Goal: Communication & Community: Answer question/provide support

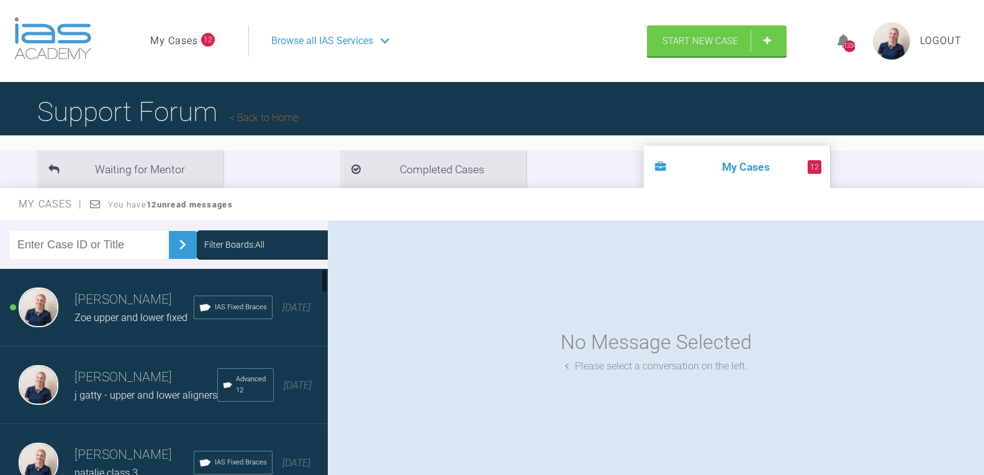
click at [244, 246] on div "Filter Boards: All" at bounding box center [234, 245] width 60 height 14
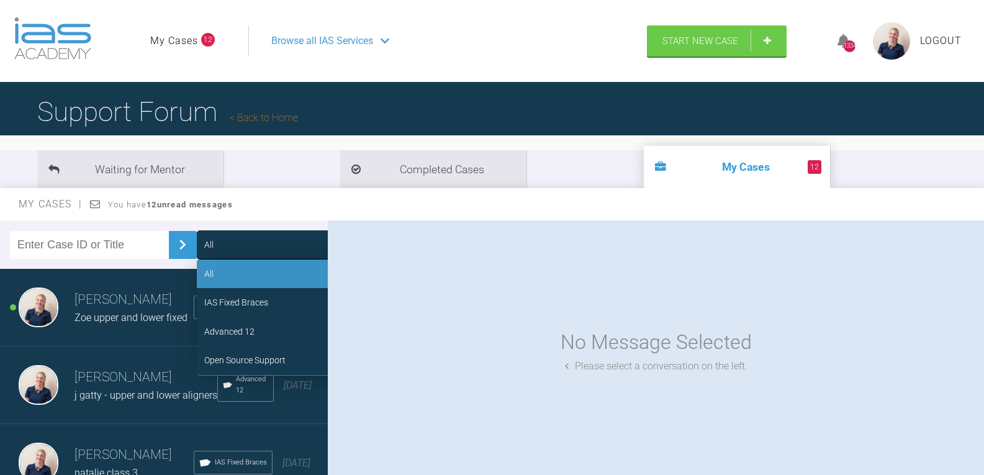
click at [240, 332] on div "Advanced 12" at bounding box center [229, 332] width 50 height 14
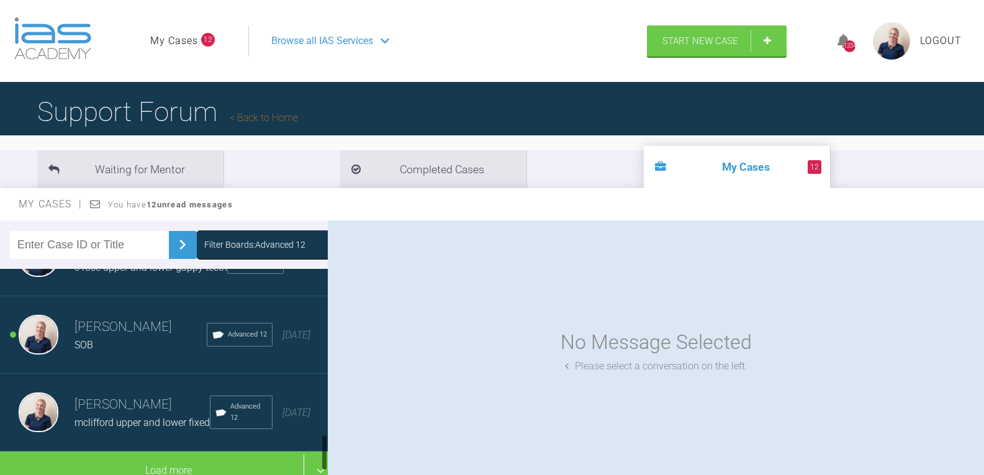
scroll to position [900, 0]
click at [130, 337] on div "SOB" at bounding box center [140, 345] width 132 height 16
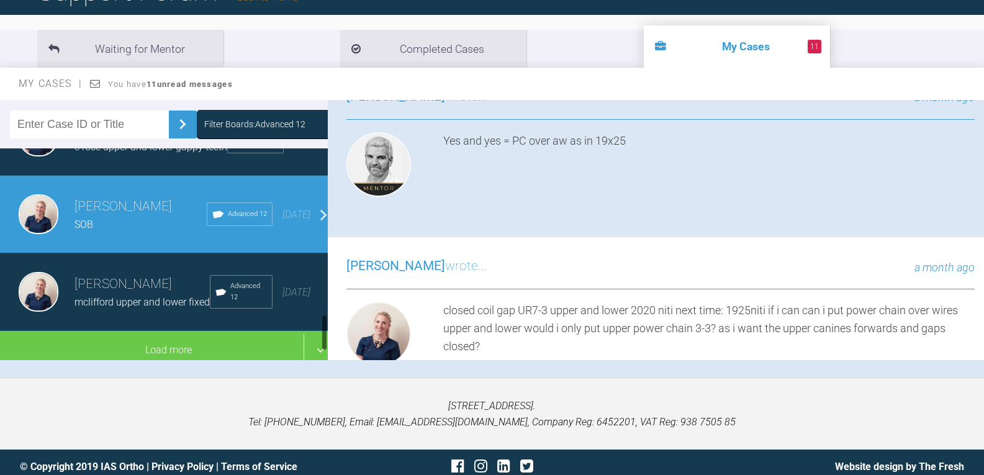
scroll to position [124, 0]
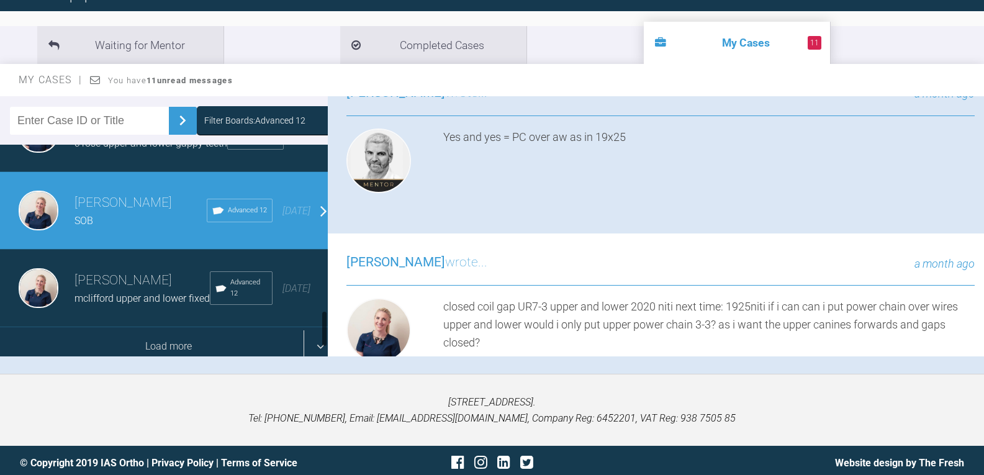
click at [173, 327] on div "Load more" at bounding box center [168, 346] width 337 height 38
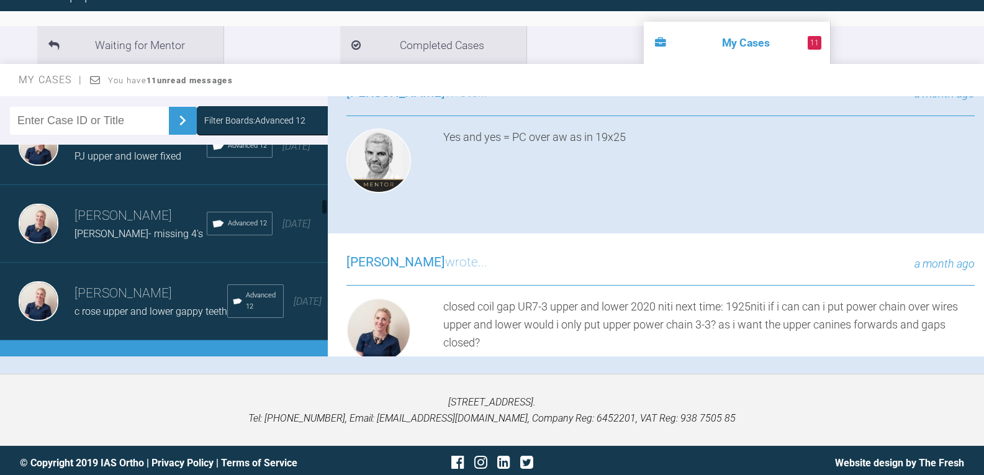
scroll to position [652, 0]
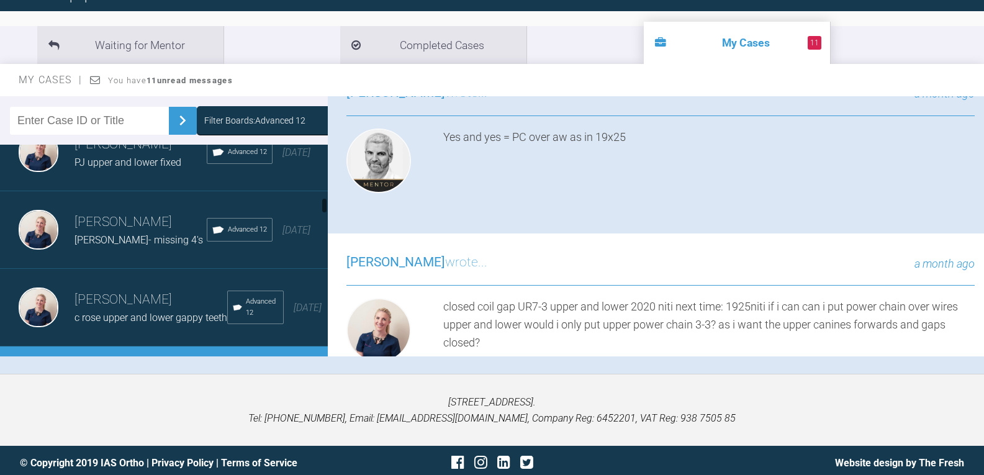
drag, startPoint x: 92, startPoint y: 266, endPoint x: 100, endPoint y: 271, distance: 9.0
click at [92, 233] on h3 "[PERSON_NAME]" at bounding box center [140, 222] width 132 height 21
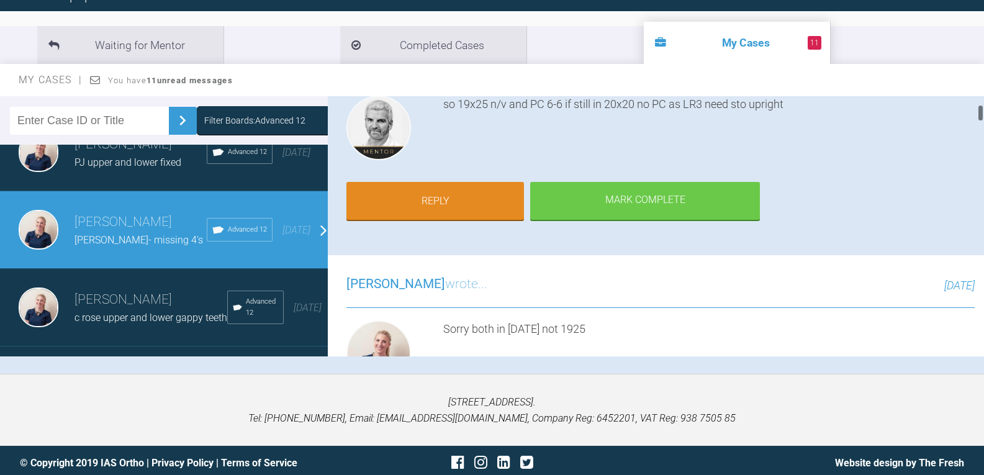
scroll to position [124, 0]
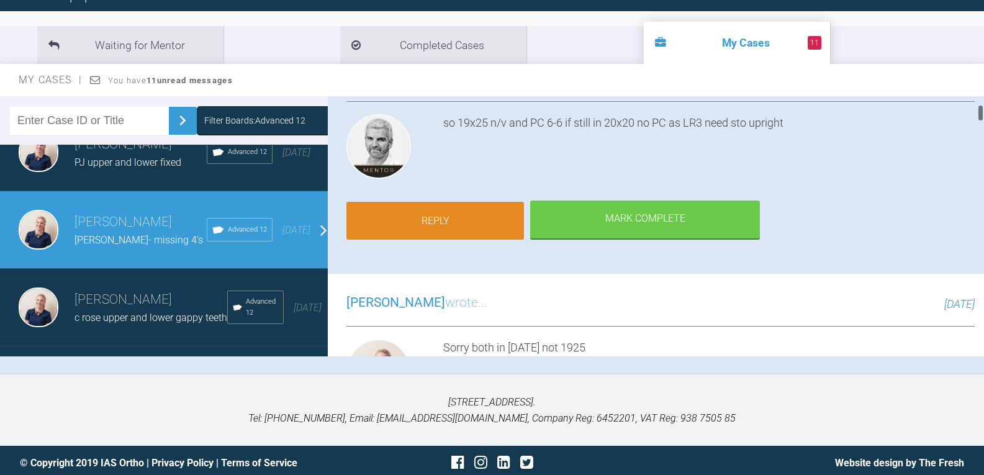
click at [488, 221] on link "Reply" at bounding box center [434, 221] width 177 height 38
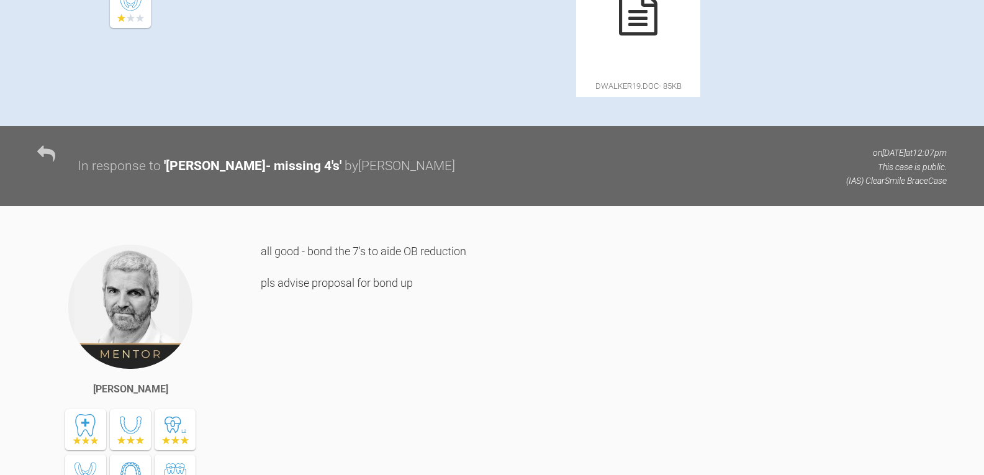
scroll to position [5333, 0]
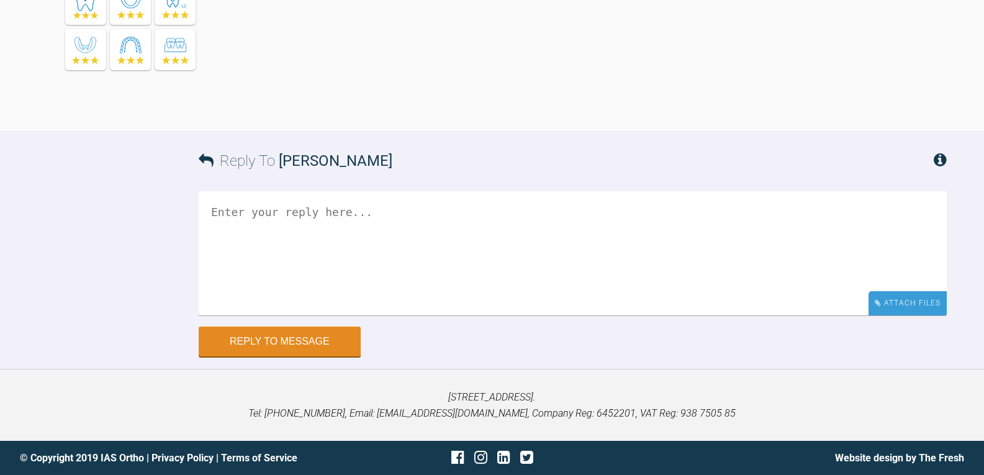
click at [905, 305] on div "Attach Files" at bounding box center [907, 303] width 78 height 24
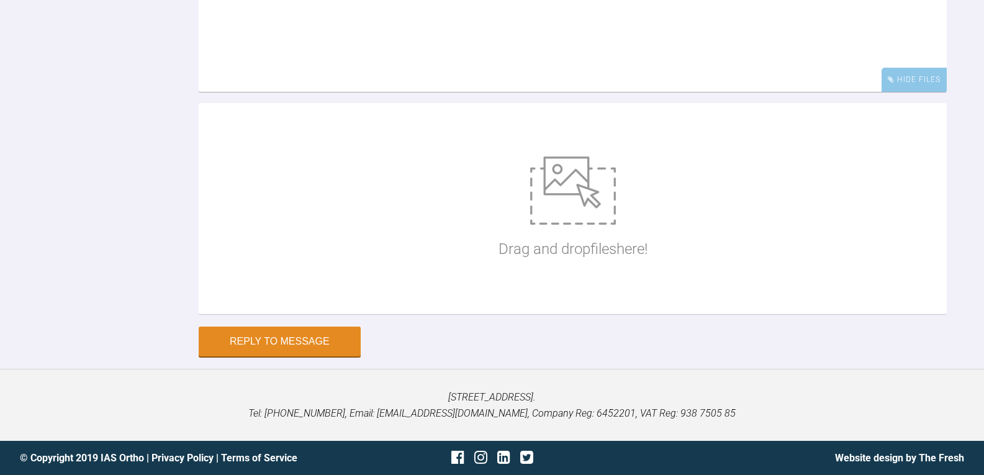
scroll to position [5557, 0]
click at [519, 202] on div "Drag and drop files here!" at bounding box center [572, 208] width 149 height 186
type input "C:\fakepath\dwalker.jpg"
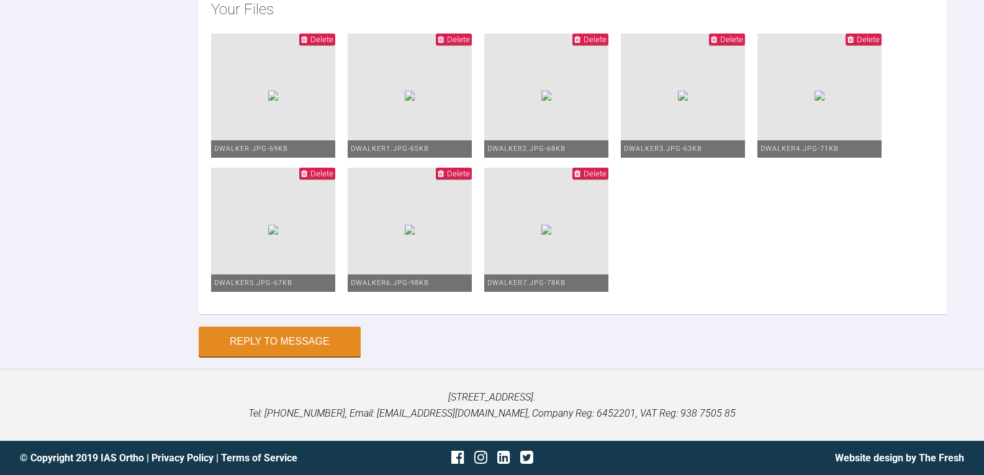
scroll to position [5476, 0]
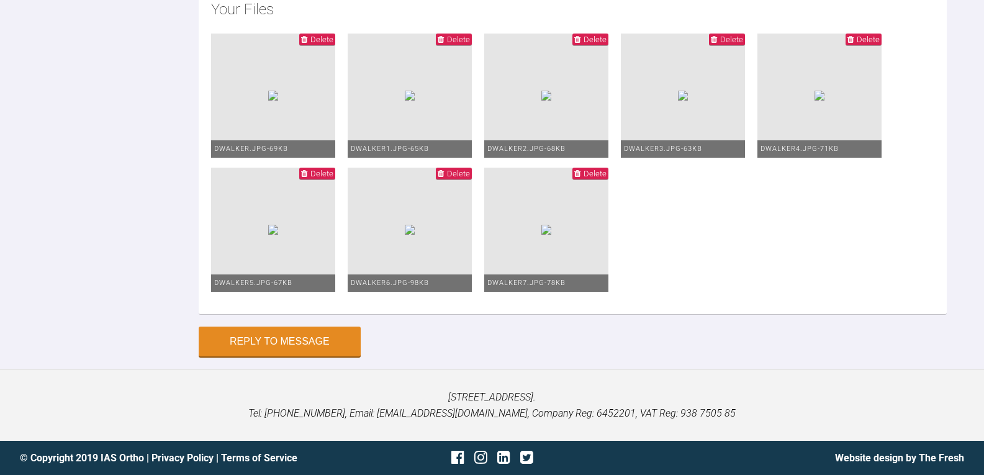
scroll to position [4, 0]
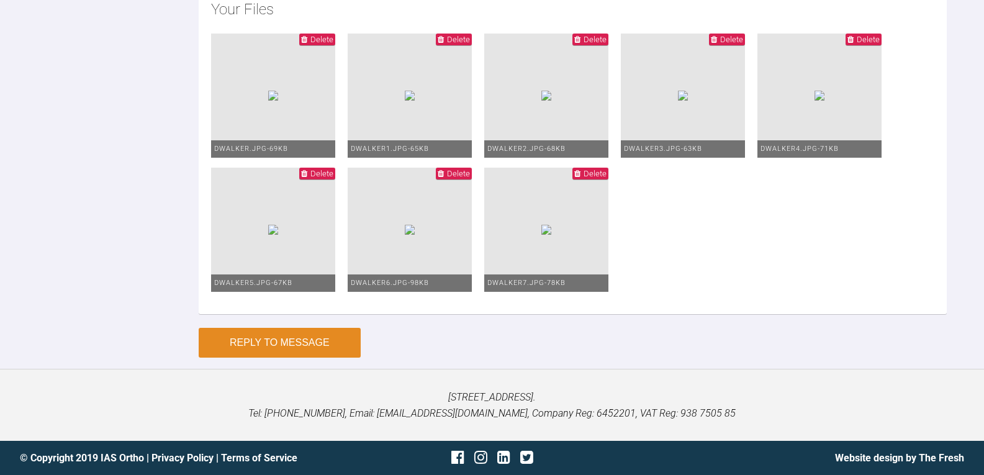
type textarea "upper and lower in [DATE] with power chains 6-6 will continue until the gaps ar…"
click at [292, 354] on button "Reply to Message" at bounding box center [280, 343] width 162 height 30
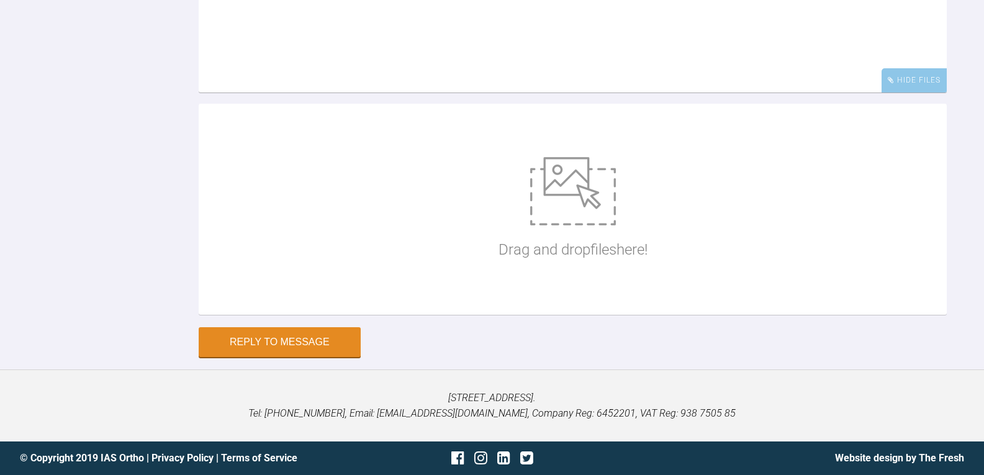
scroll to position [5533, 0]
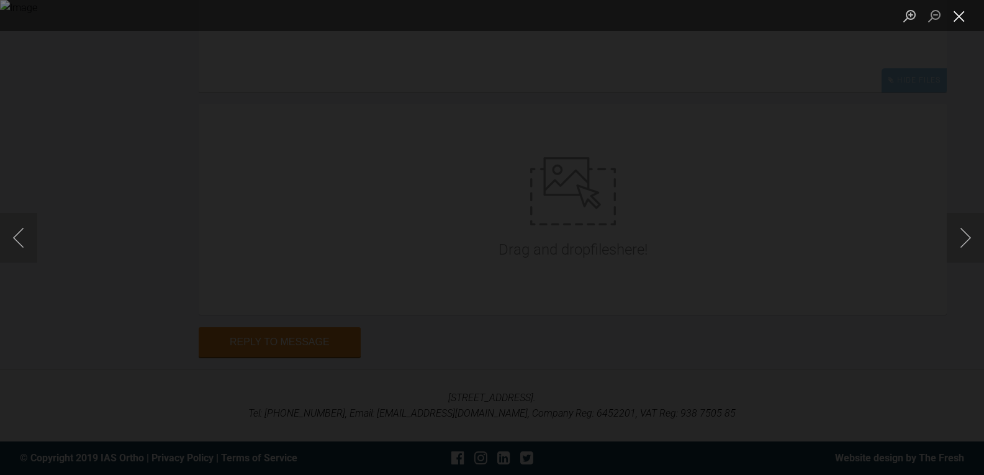
click at [958, 17] on button "Close lightbox" at bounding box center [958, 16] width 25 height 22
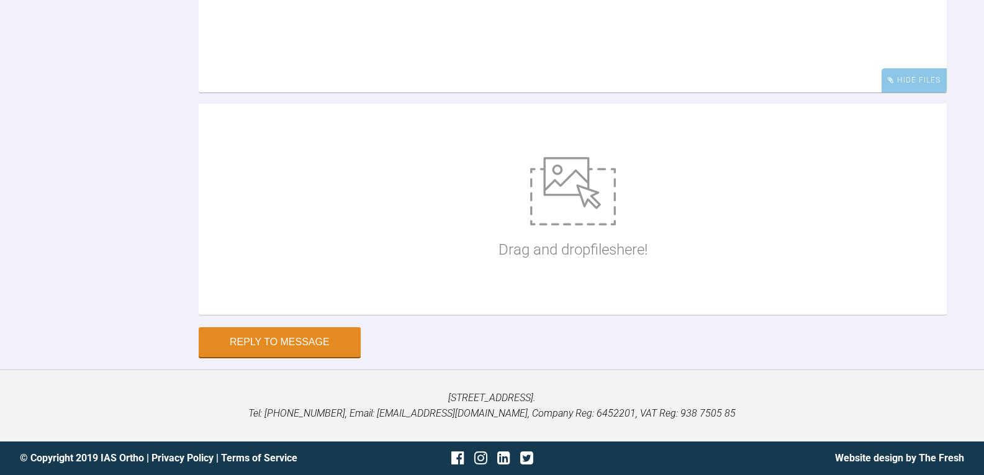
scroll to position [124, 0]
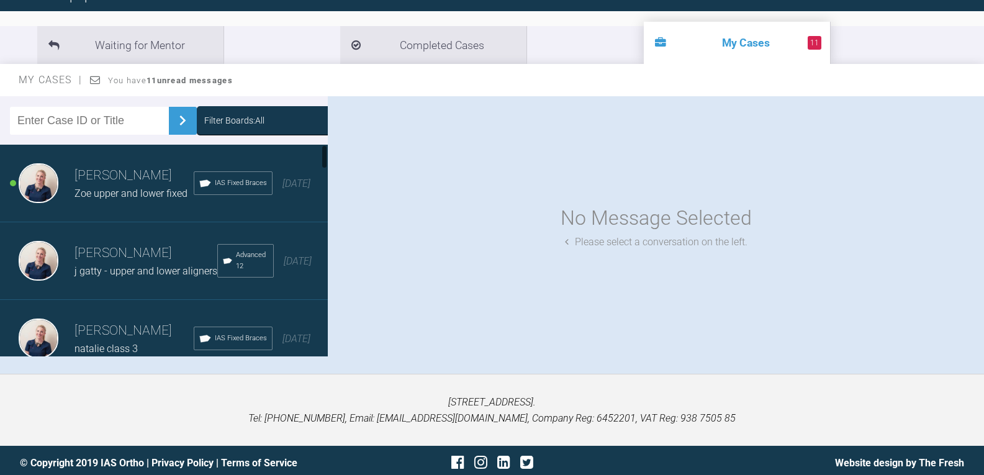
click at [140, 185] on h3 "[PERSON_NAME]" at bounding box center [133, 175] width 119 height 21
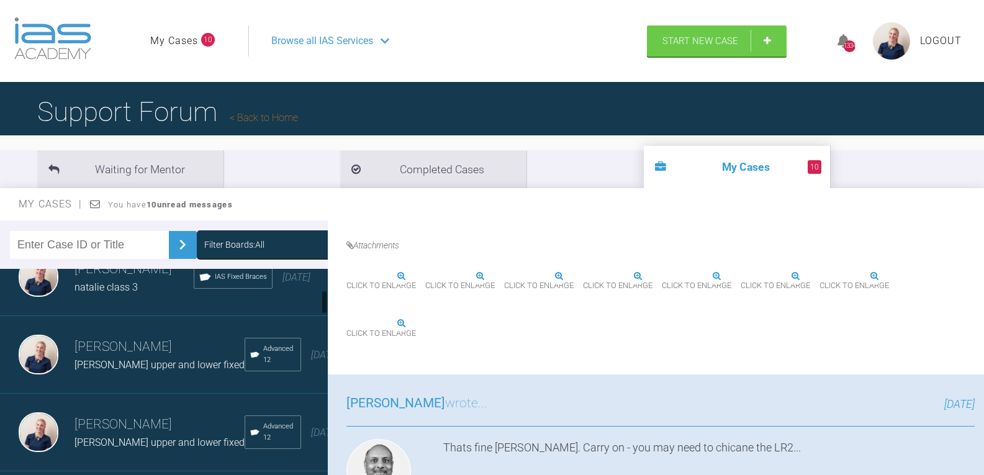
scroll to position [186, 0]
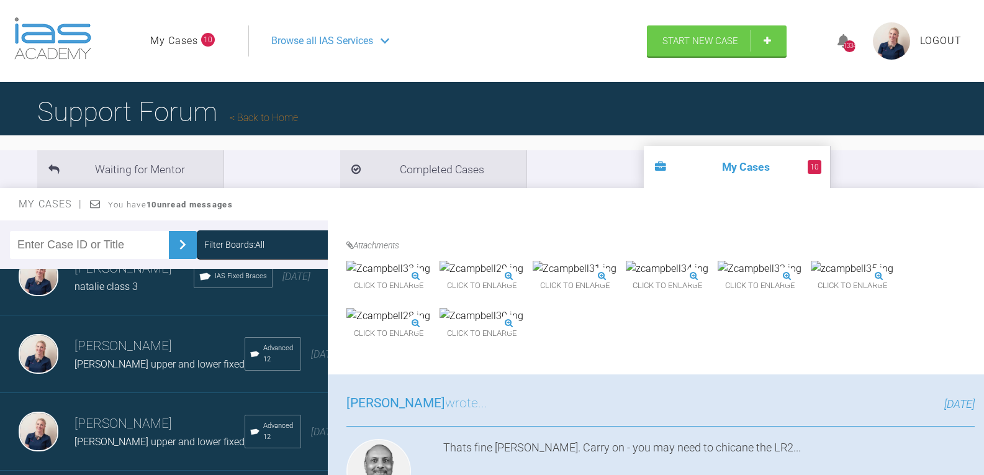
click at [122, 357] on h3 "[PERSON_NAME]" at bounding box center [159, 346] width 170 height 21
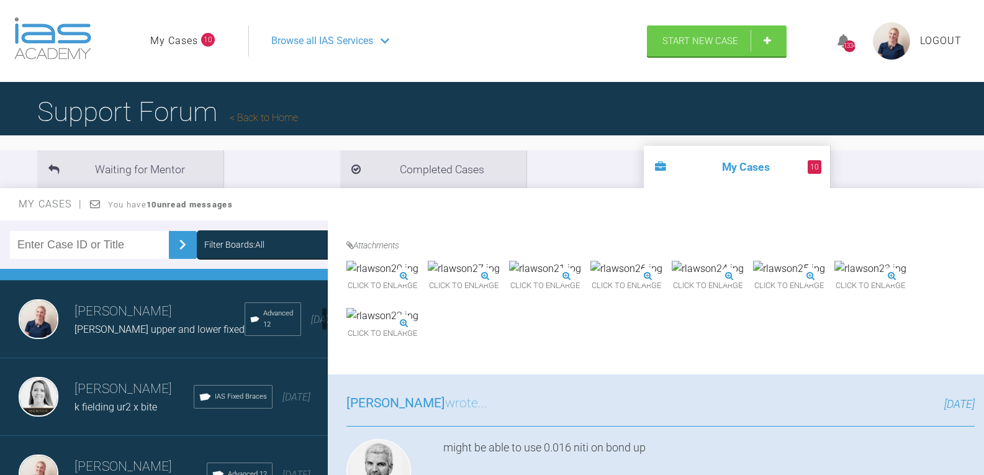
scroll to position [310, 0]
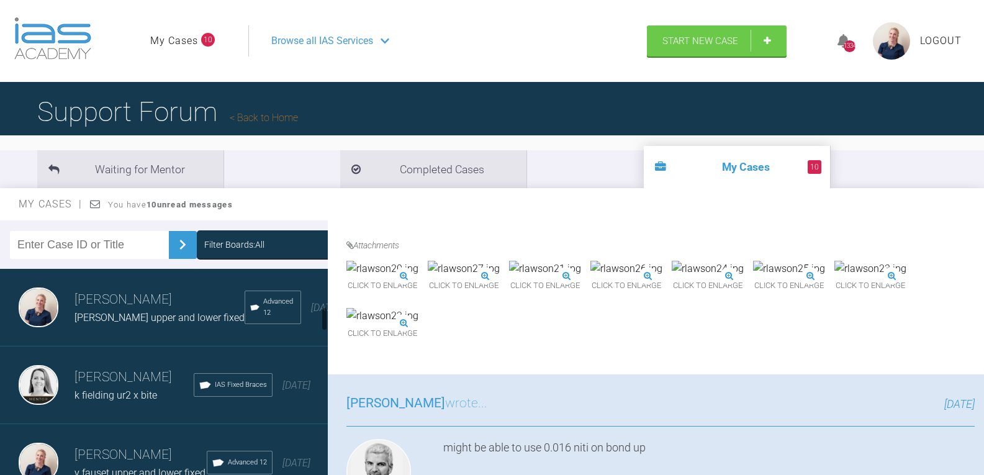
click at [120, 323] on span "[PERSON_NAME] upper and lower fixed" at bounding box center [159, 318] width 170 height 12
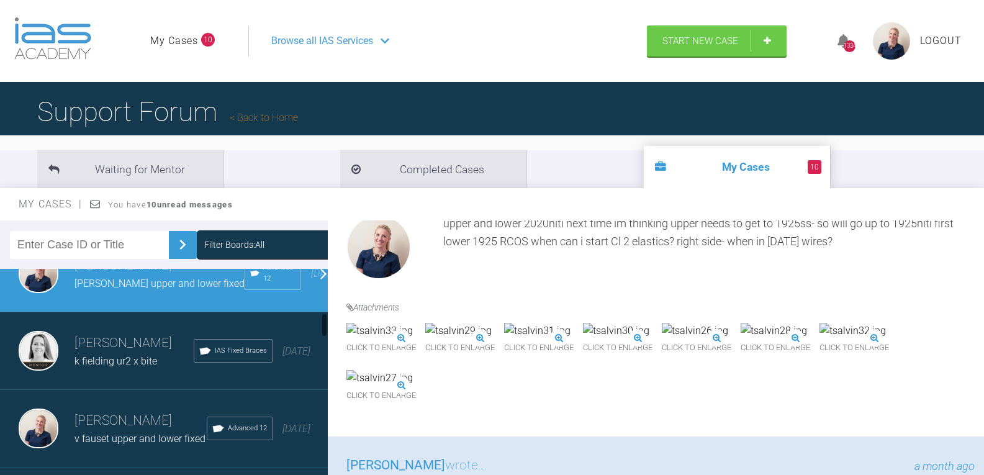
scroll to position [372, 0]
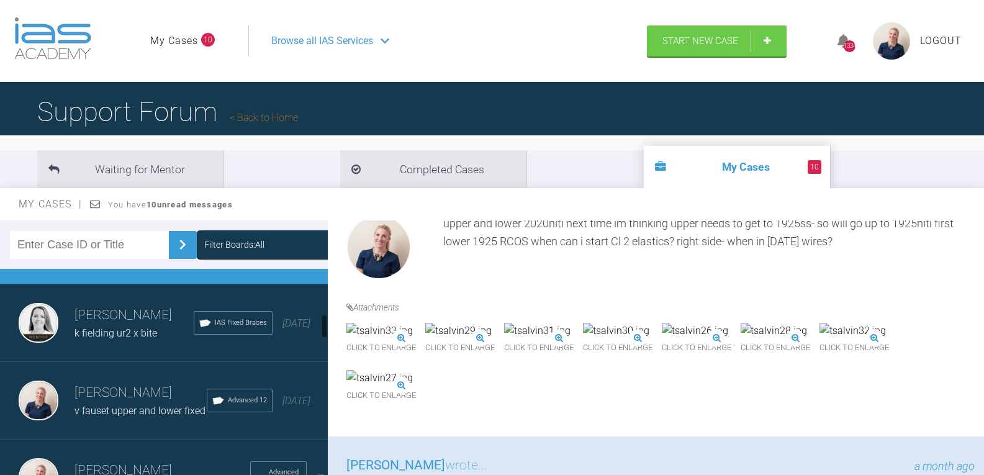
click at [134, 339] on span "k fielding ur2 x bite" at bounding box center [115, 333] width 83 height 12
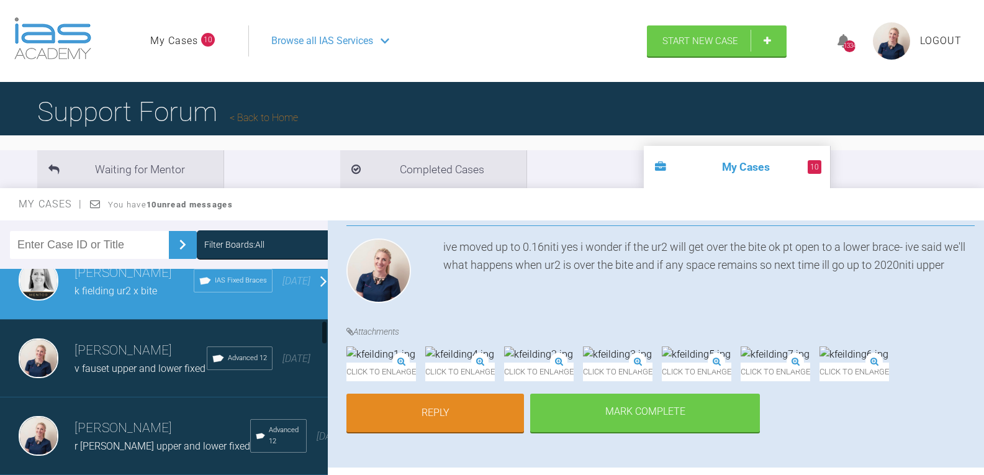
scroll to position [434, 0]
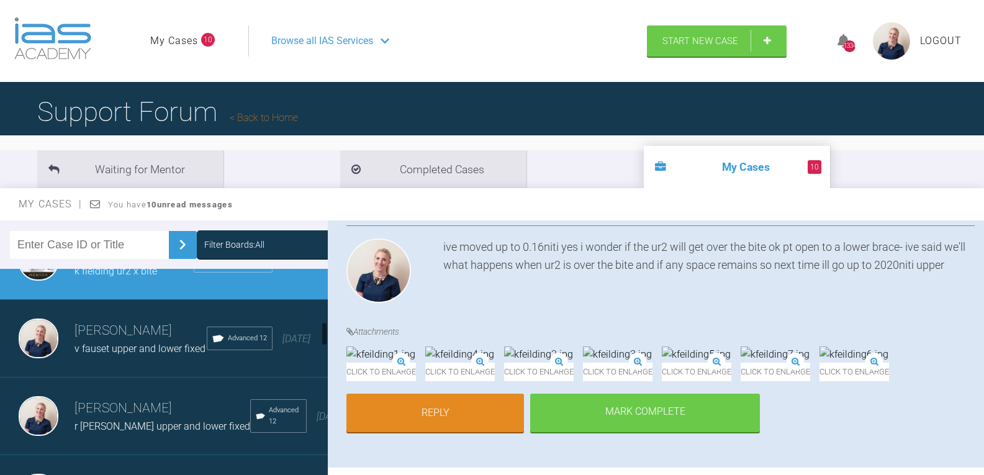
click at [115, 354] on span "v fauset upper and lower fixed" at bounding box center [139, 349] width 131 height 12
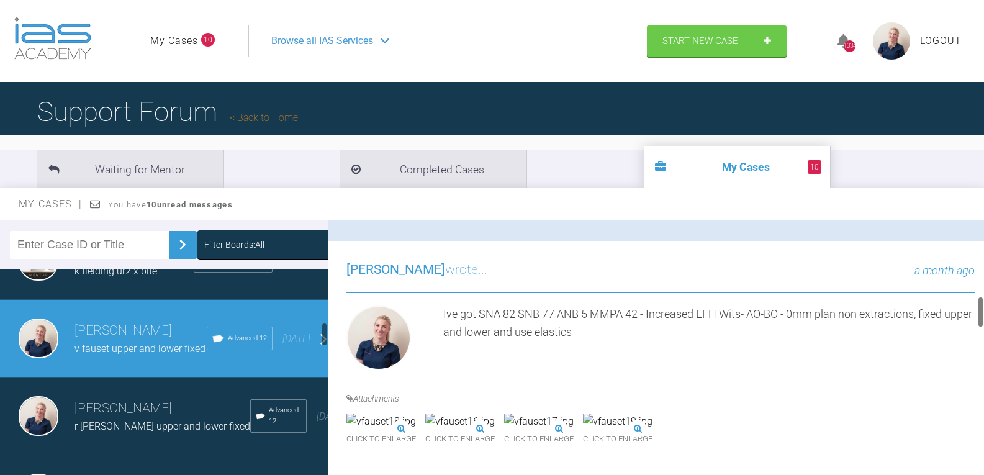
scroll to position [496, 0]
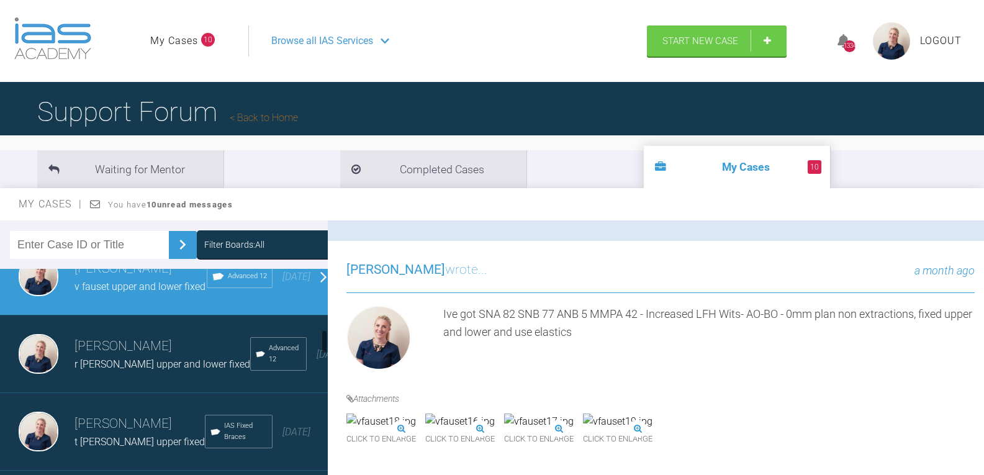
click at [120, 357] on h3 "[PERSON_NAME]" at bounding box center [162, 346] width 176 height 21
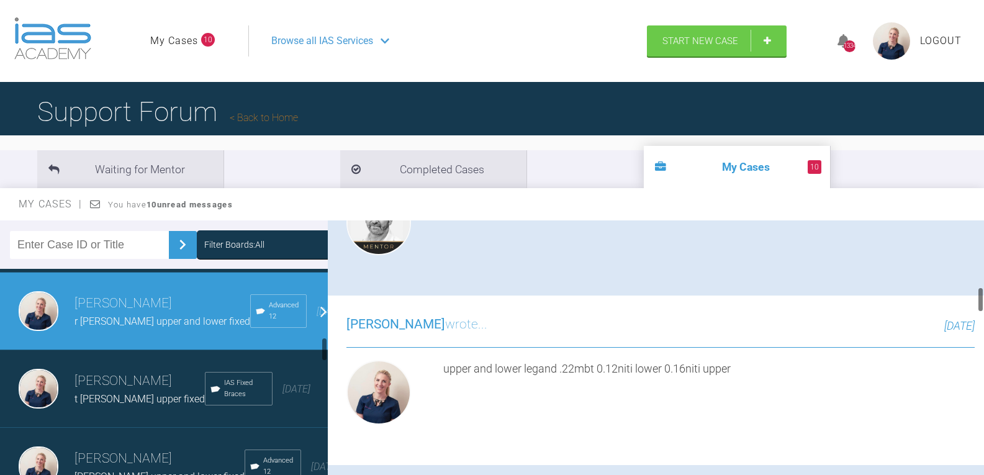
scroll to position [559, 0]
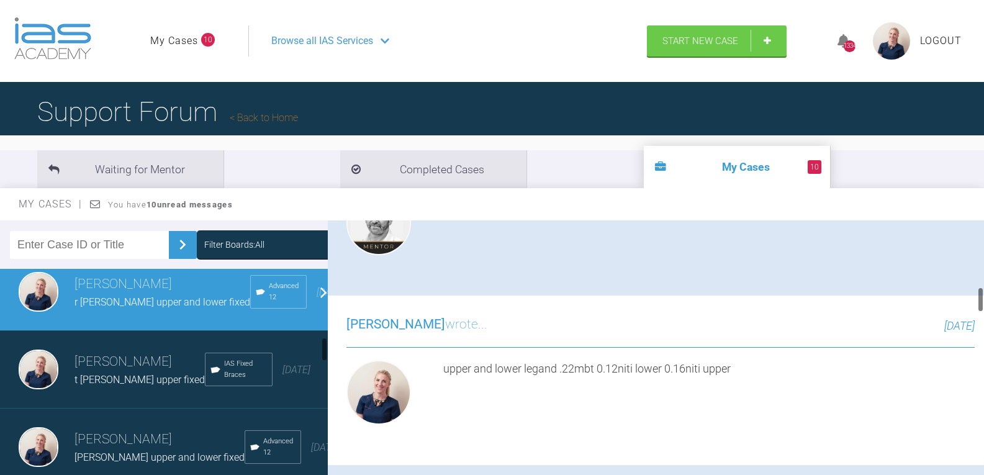
click at [111, 372] on h3 "[PERSON_NAME]" at bounding box center [139, 361] width 130 height 21
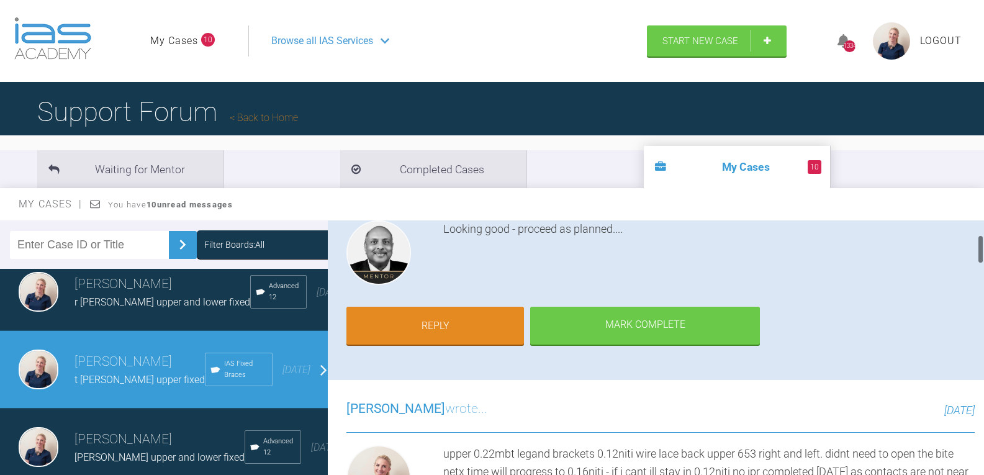
scroll to position [124, 0]
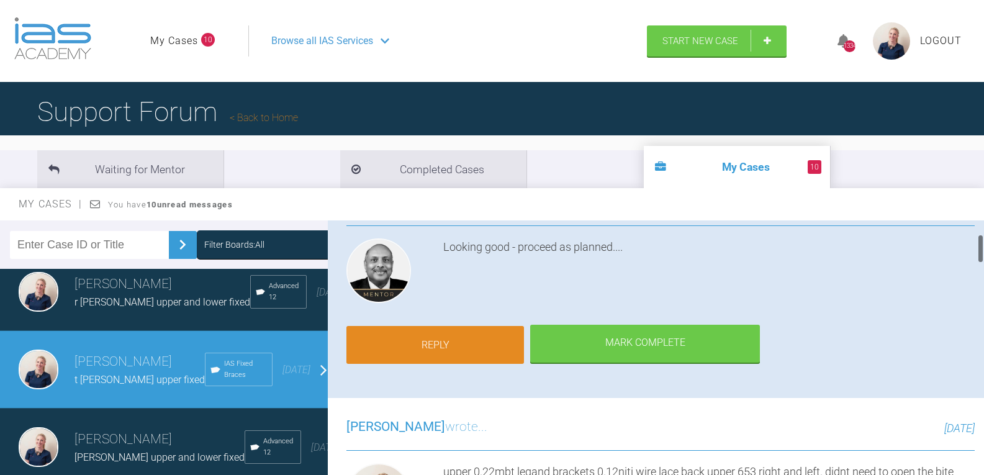
click at [450, 337] on link "Reply" at bounding box center [434, 345] width 177 height 38
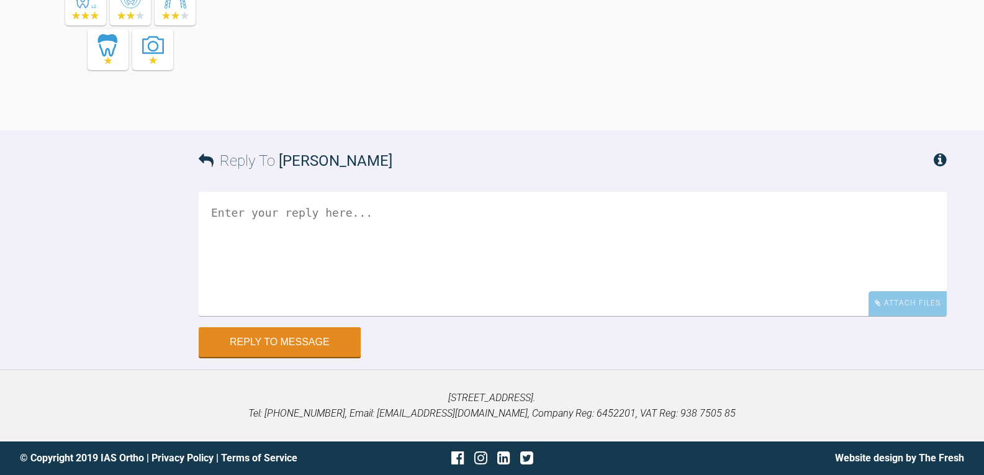
scroll to position [3334, 0]
click at [904, 302] on div "Attach Files" at bounding box center [907, 303] width 78 height 24
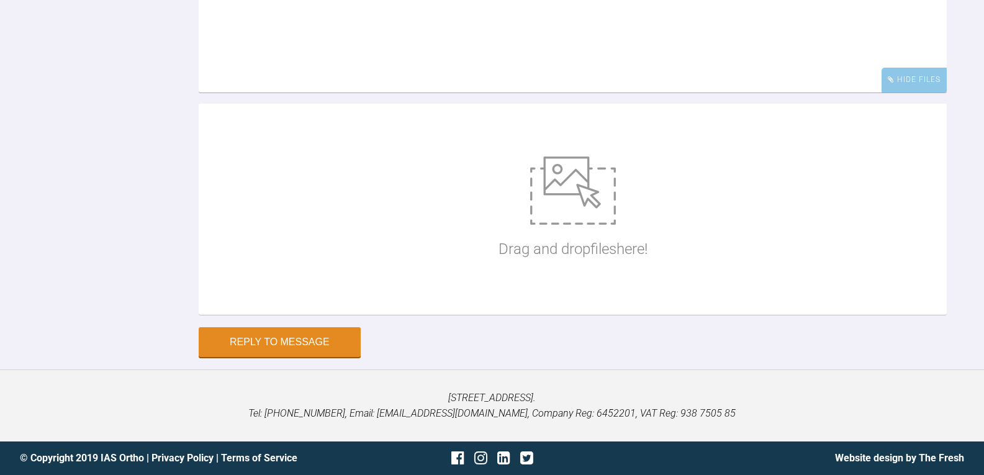
click at [505, 302] on div "Drag and drop files here!" at bounding box center [572, 209] width 149 height 186
type input "C:\fakepath\tpatterson30.jpg"
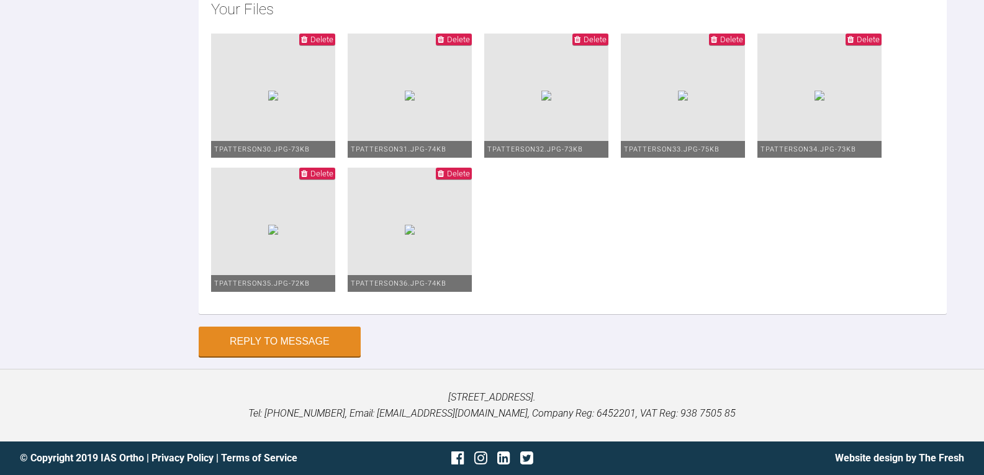
scroll to position [3780, 0]
type textarea "hi pinks we have got up to 2020niti here i may need to re- tie the ul3 next tim…"
click at [293, 341] on button "Reply to Message" at bounding box center [280, 343] width 162 height 30
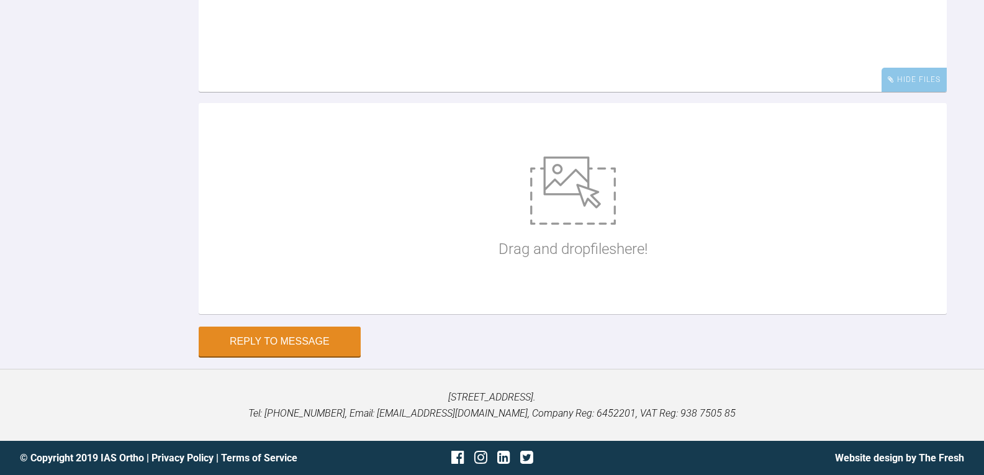
scroll to position [3533, 0]
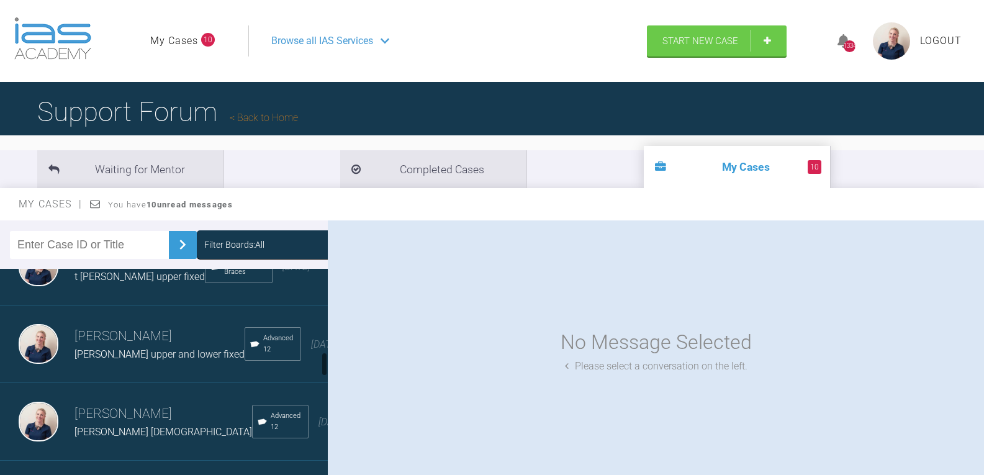
scroll to position [683, 0]
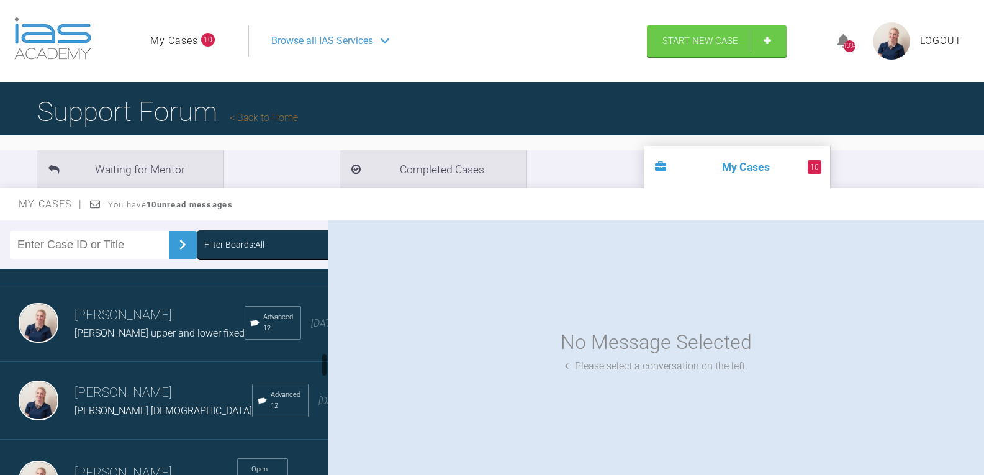
click at [155, 326] on h3 "[PERSON_NAME]" at bounding box center [159, 315] width 170 height 21
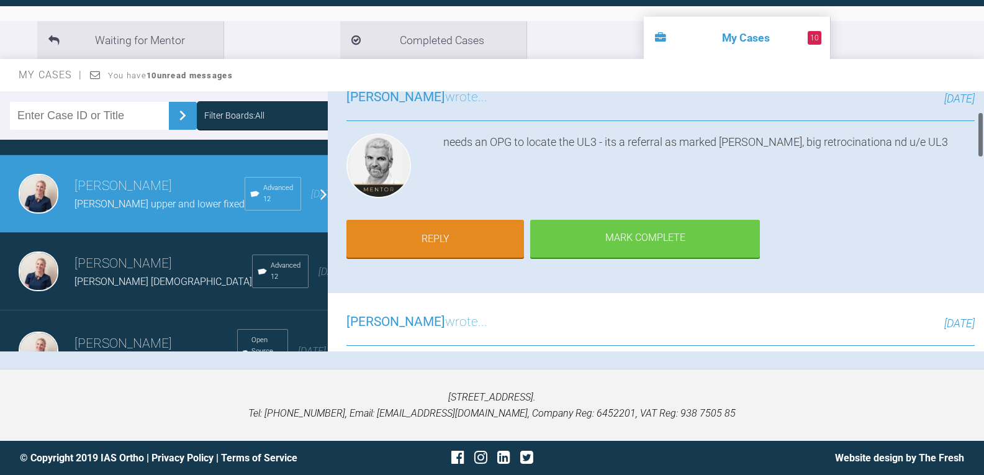
scroll to position [62, 0]
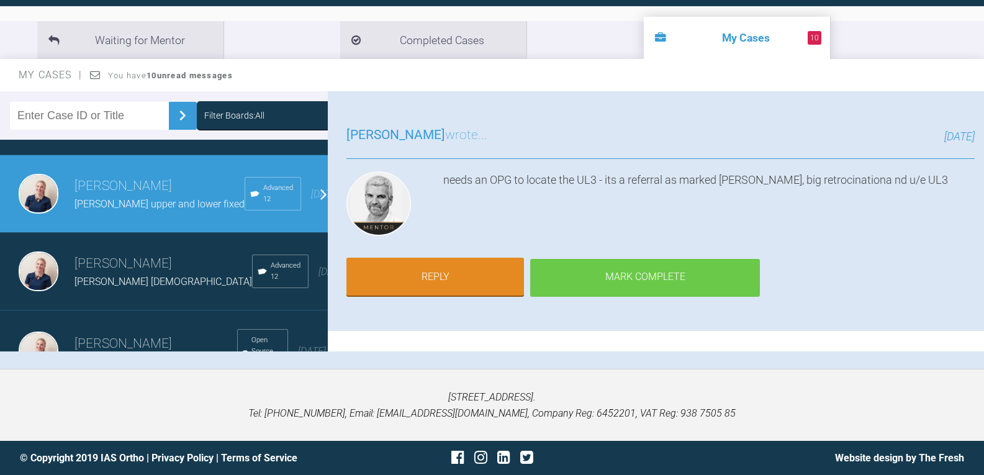
click at [673, 271] on div "Mark Complete" at bounding box center [645, 278] width 230 height 38
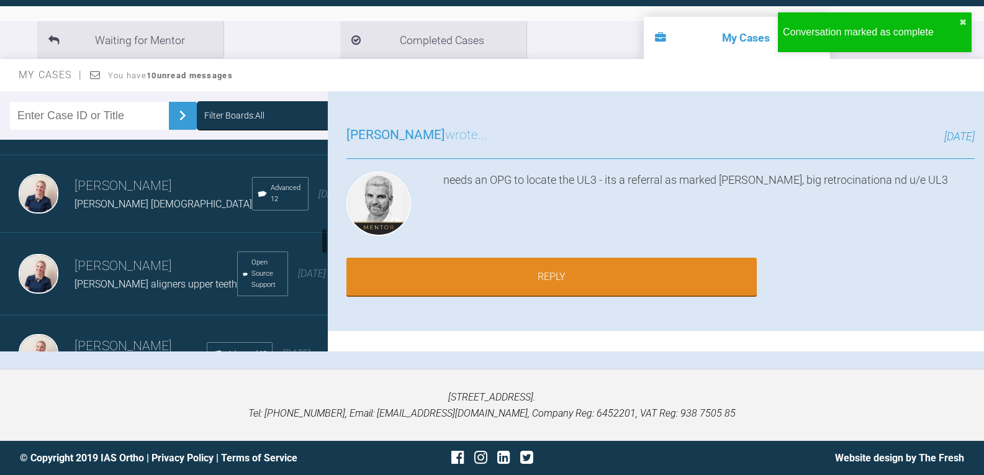
click at [109, 210] on span "[PERSON_NAME] [DEMOGRAPHIC_DATA]" at bounding box center [162, 204] width 177 height 12
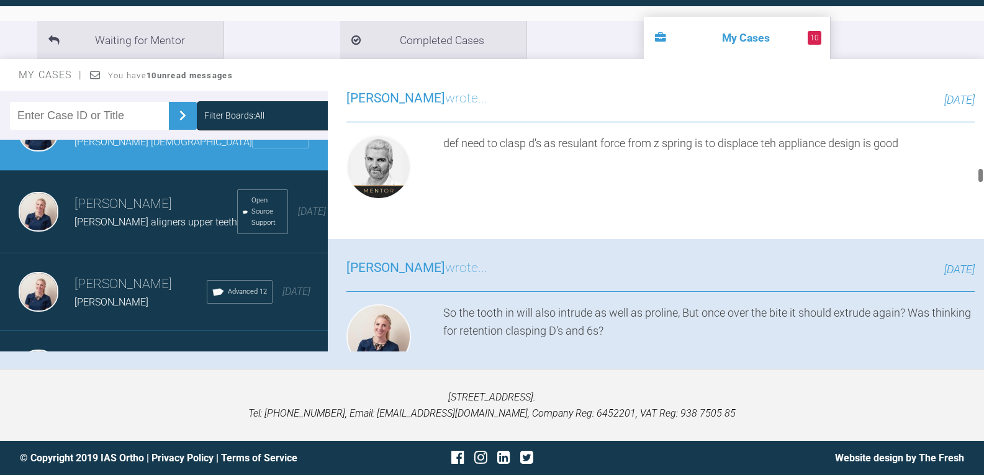
scroll to position [1303, 0]
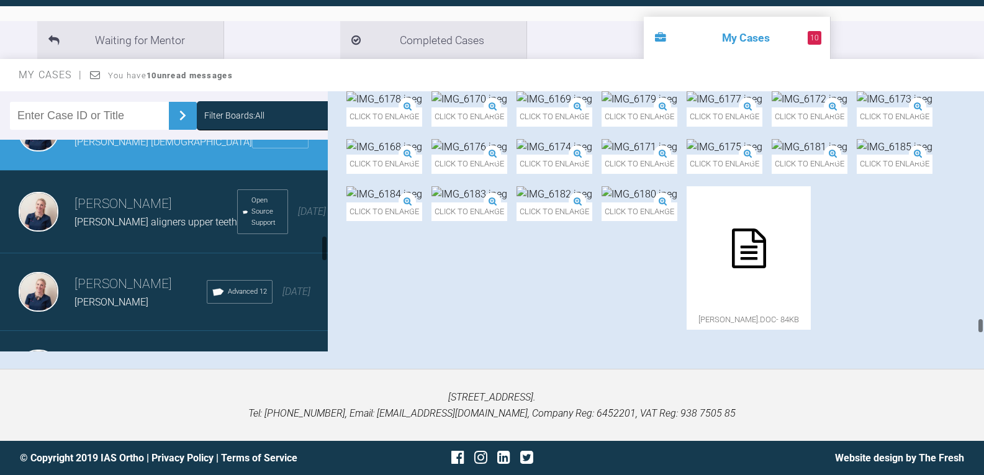
click at [148, 215] on h3 "[PERSON_NAME]" at bounding box center [155, 204] width 163 height 21
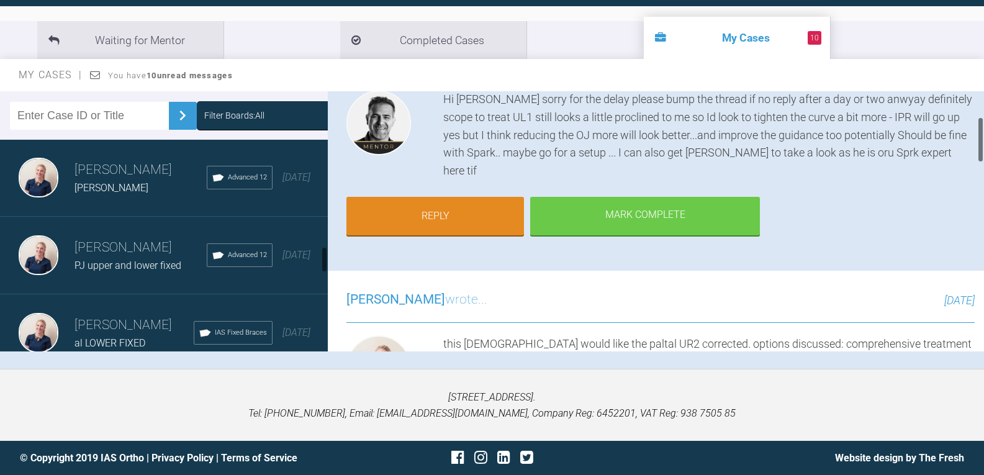
scroll to position [869, 0]
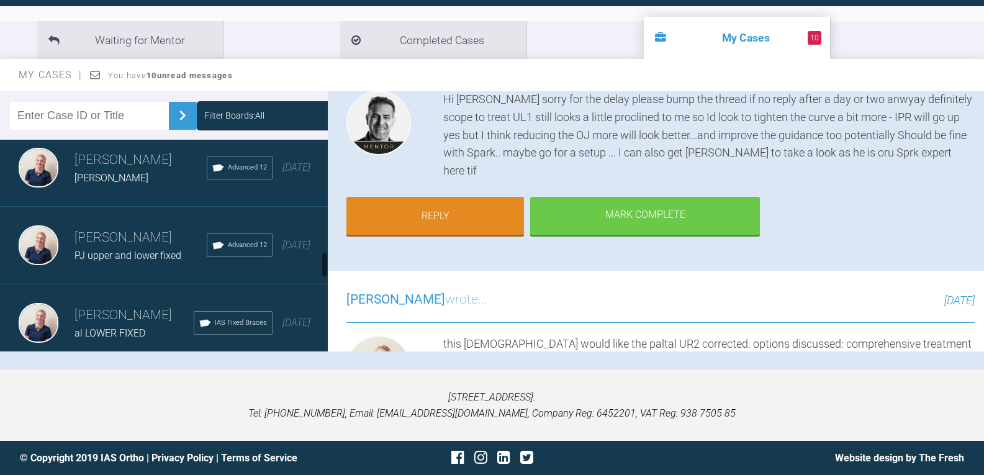
click at [108, 186] on div "[PERSON_NAME]" at bounding box center [140, 178] width 132 height 16
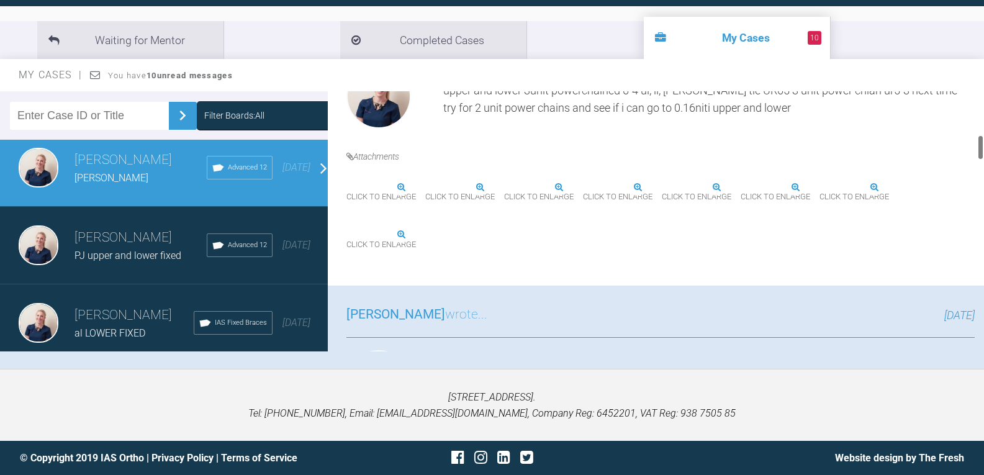
scroll to position [434, 0]
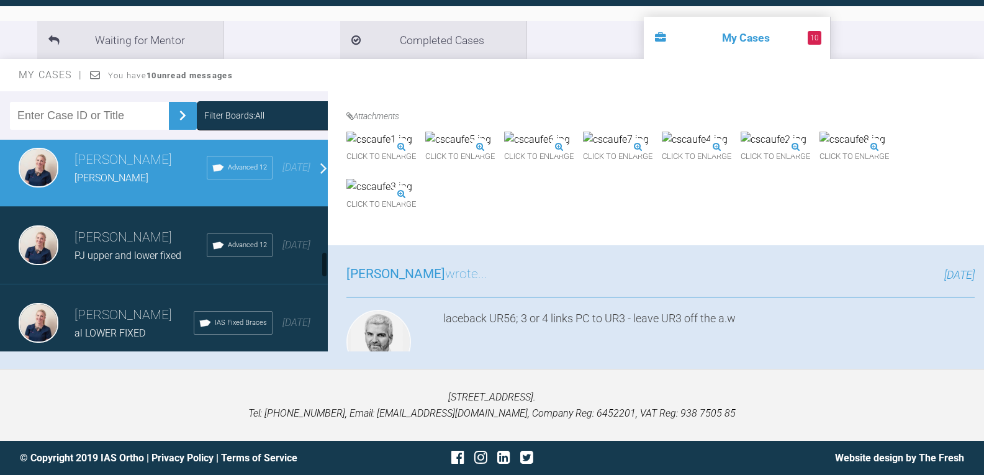
click at [92, 248] on h3 "[PERSON_NAME]" at bounding box center [140, 237] width 132 height 21
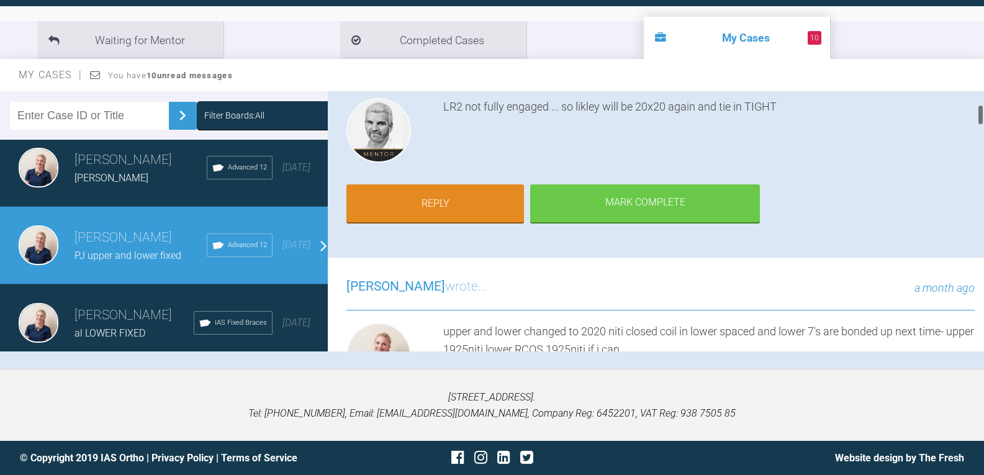
scroll to position [124, 0]
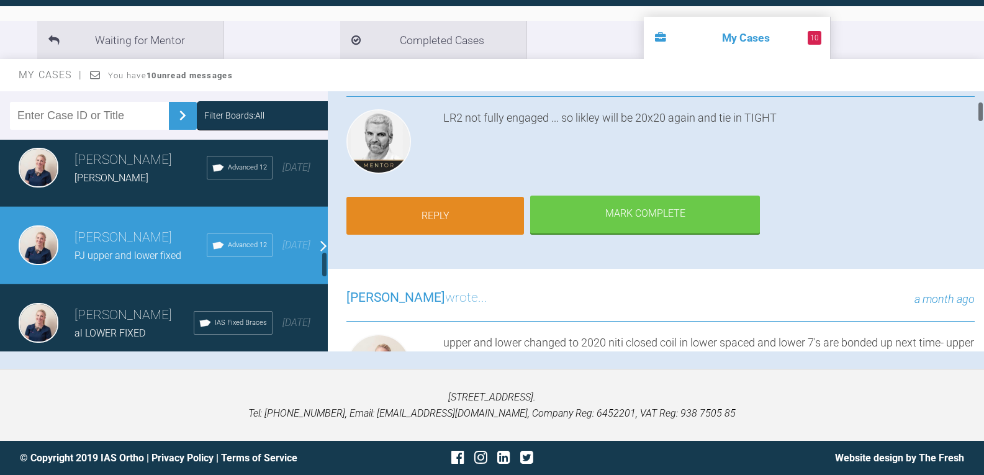
click at [466, 214] on link "Reply" at bounding box center [434, 216] width 177 height 38
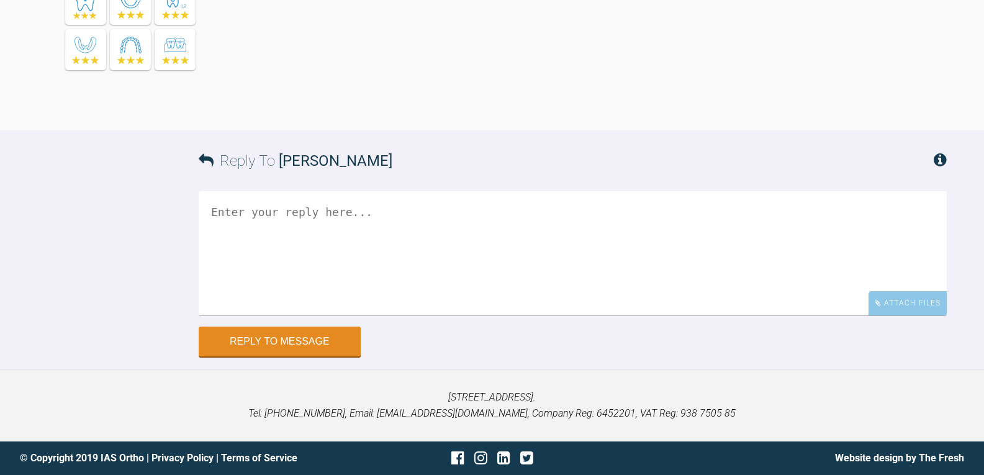
scroll to position [4931, 0]
click at [886, 303] on div "Attach Files" at bounding box center [907, 303] width 78 height 24
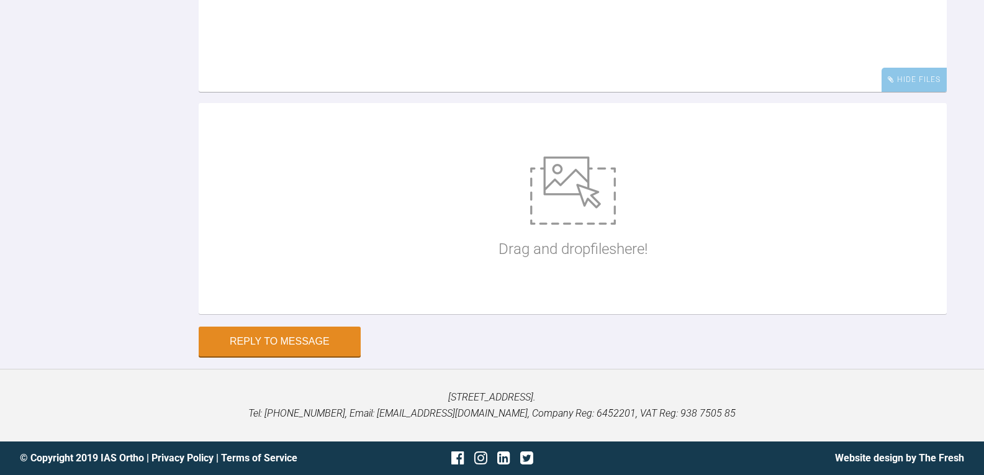
click at [441, 314] on div "Drag and drop files here!" at bounding box center [573, 208] width 748 height 211
type input "C:\fakepath\pjefferies30.jpg"
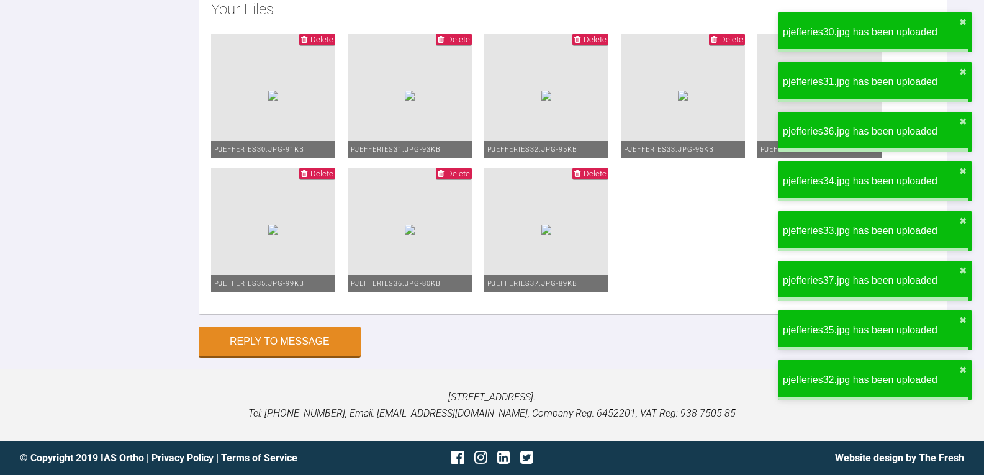
scroll to position [5055, 0]
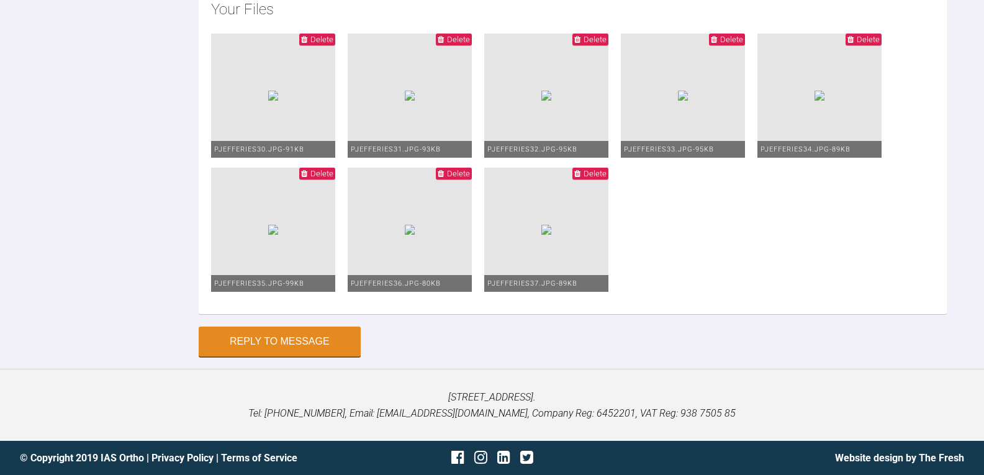
scroll to position [4993, 0]
type textarea "upper and lower 1925niti im going to try get a RCOS wire in the lowers next tim…"
click at [291, 356] on button "Reply to Message" at bounding box center [280, 341] width 162 height 30
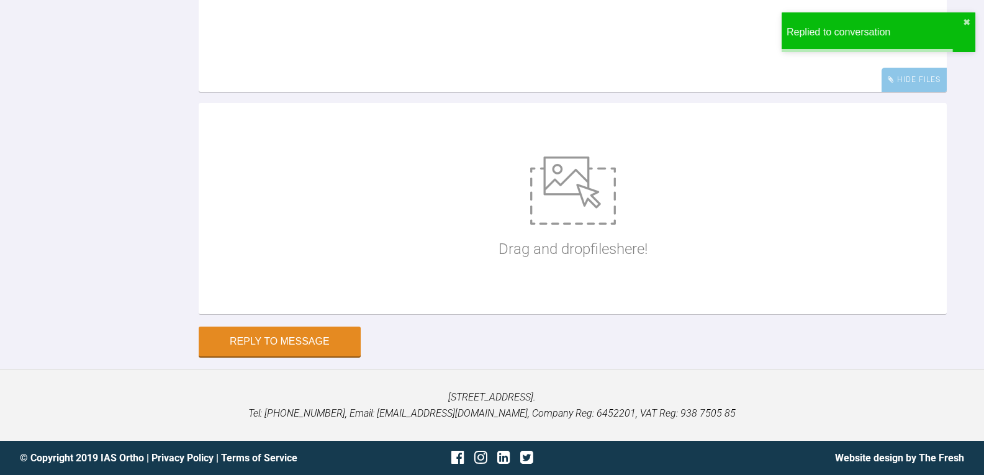
scroll to position [5254, 0]
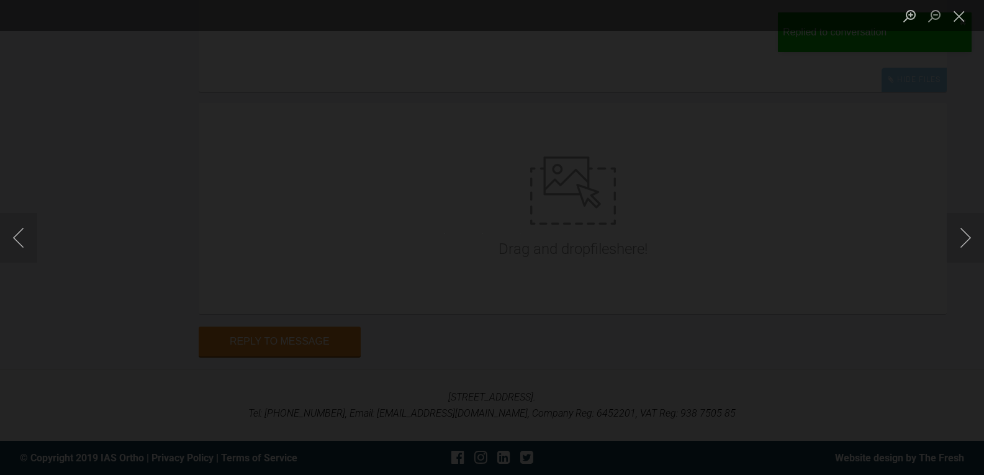
click at [492, 235] on img "Lightbox" at bounding box center [491, 237] width 19 height 9
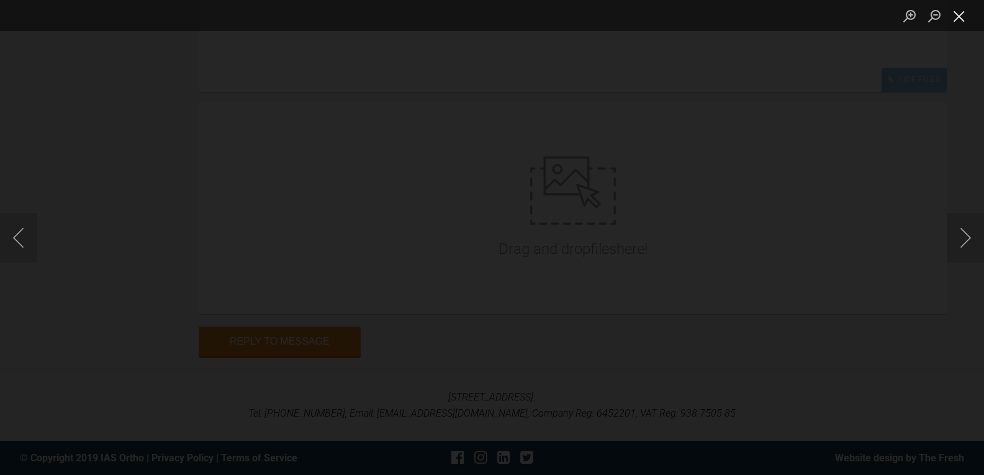
click at [956, 20] on button "Close lightbox" at bounding box center [958, 16] width 25 height 22
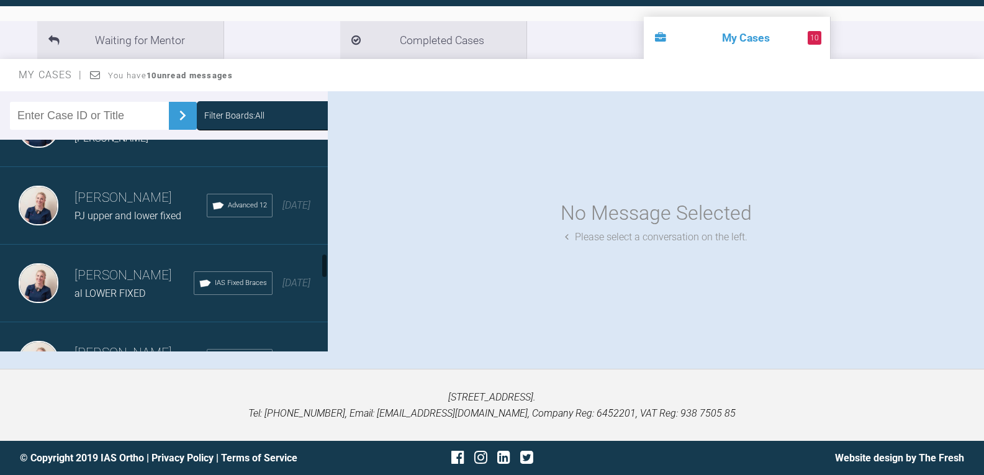
scroll to position [931, 0]
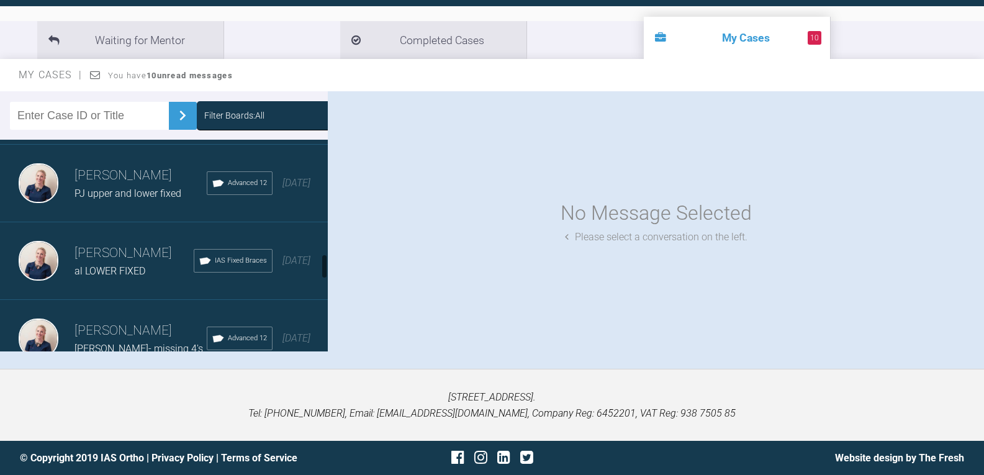
click at [132, 222] on div "[PERSON_NAME] PJ upper and lower fixed Advanced 12 [DATE]" at bounding box center [168, 184] width 337 height 78
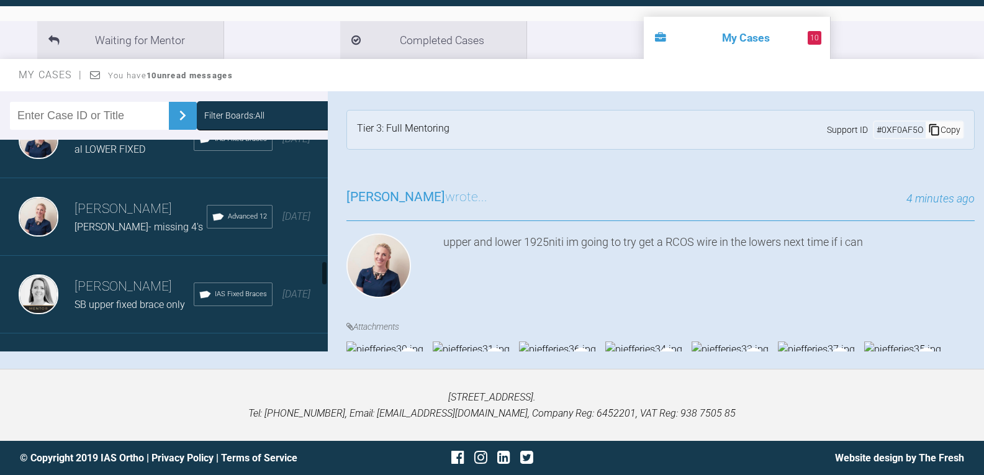
scroll to position [1055, 0]
click at [119, 153] on span "al LOWER FIXED" at bounding box center [109, 147] width 71 height 12
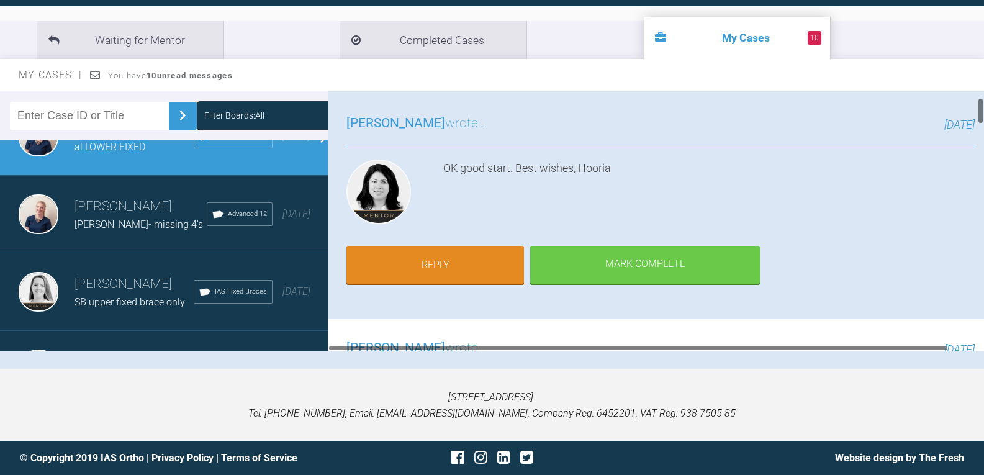
scroll to position [62, 0]
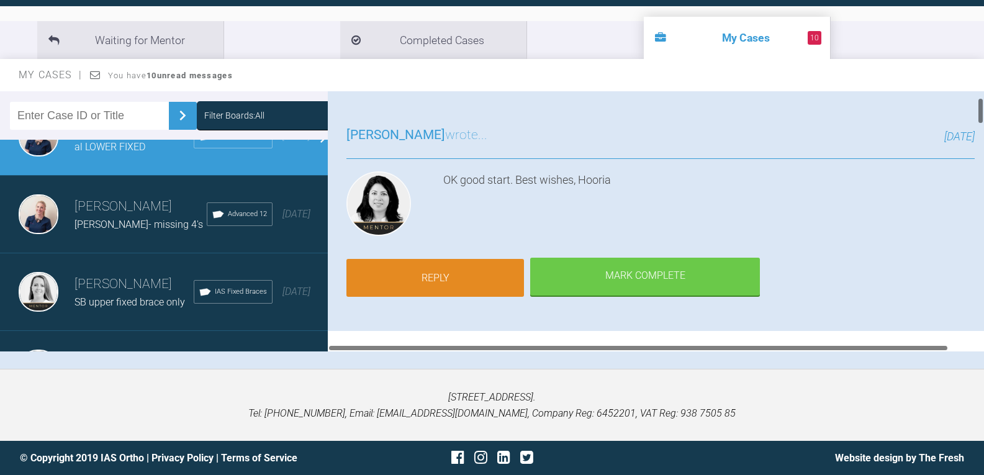
click at [469, 273] on link "Reply" at bounding box center [434, 278] width 177 height 38
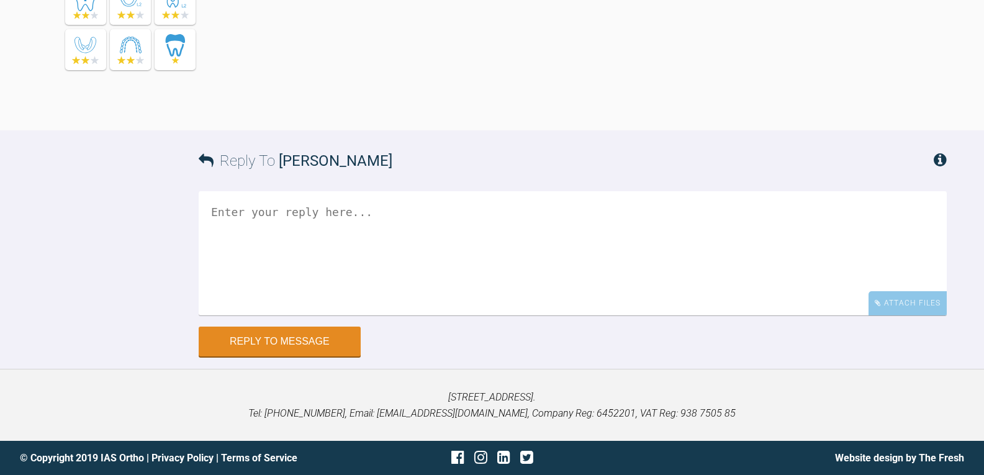
scroll to position [3351, 0]
click at [336, 290] on textarea at bounding box center [573, 253] width 748 height 124
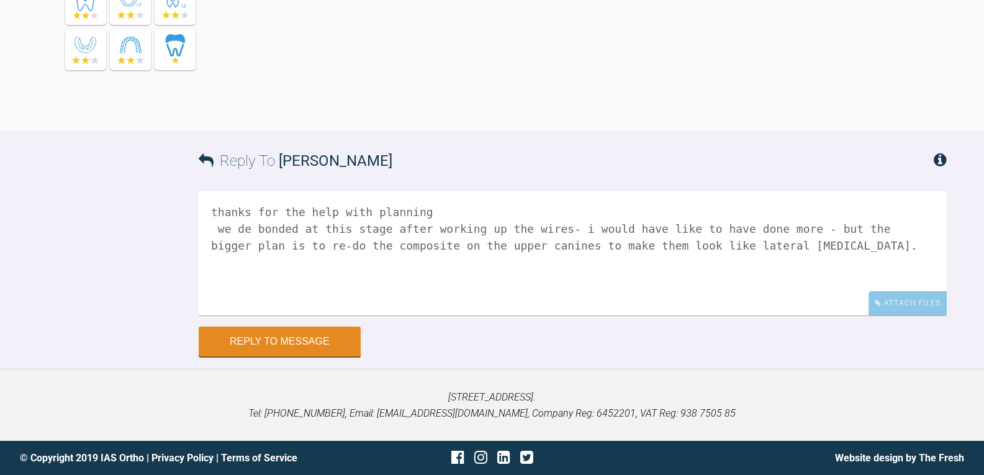
type textarea "thanks for the help with planning we de bonded at this stage after working up t…"
click at [324, 338] on button "Reply to Message" at bounding box center [280, 343] width 162 height 30
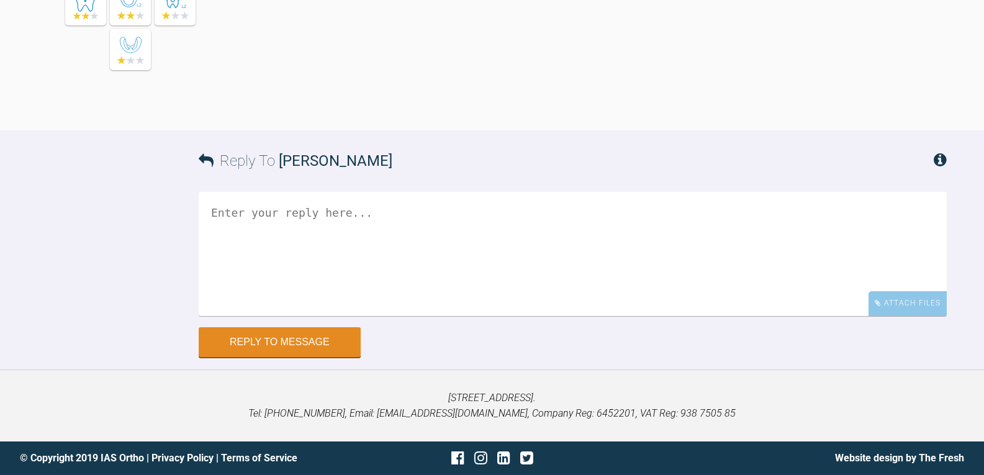
scroll to position [3674, 0]
click at [461, 316] on textarea at bounding box center [573, 254] width 748 height 124
type textarea "would help if i attached images"
click at [911, 307] on div "Attach Files" at bounding box center [907, 303] width 78 height 24
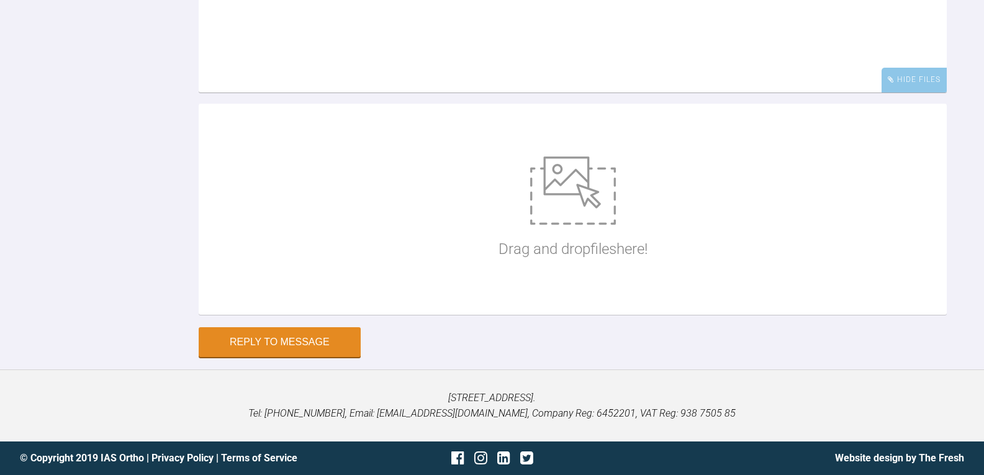
scroll to position [4004, 0]
click at [560, 228] on div "Drag and drop files here!" at bounding box center [572, 209] width 149 height 186
type input "C:\fakepath\alukse1.jpg"
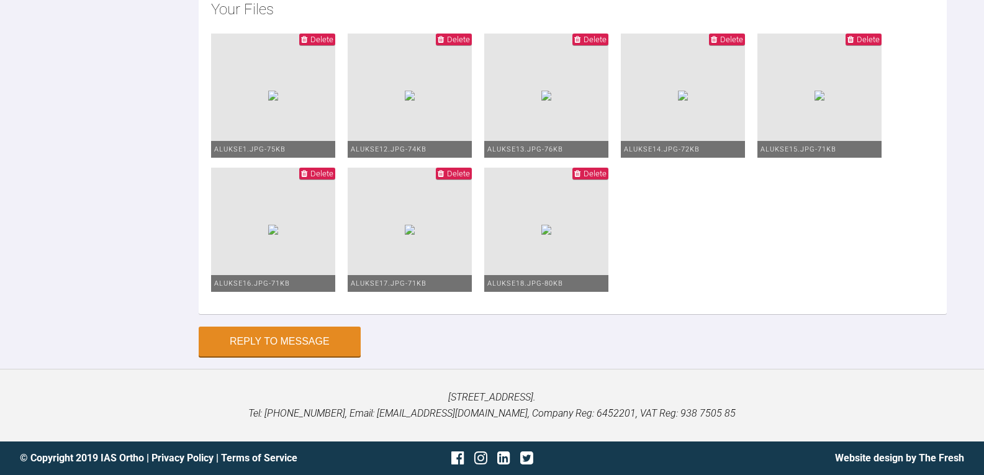
scroll to position [4164, 0]
click at [321, 356] on button "Reply to Message" at bounding box center [280, 341] width 162 height 30
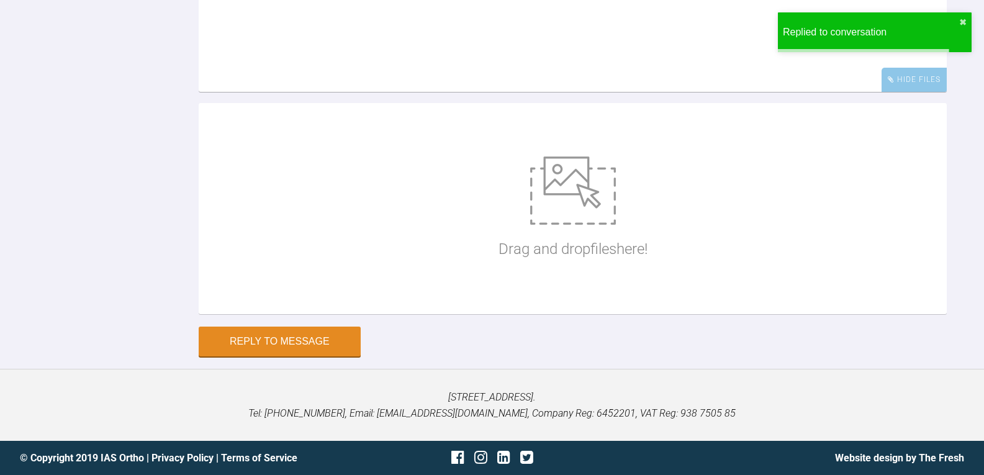
scroll to position [3918, 0]
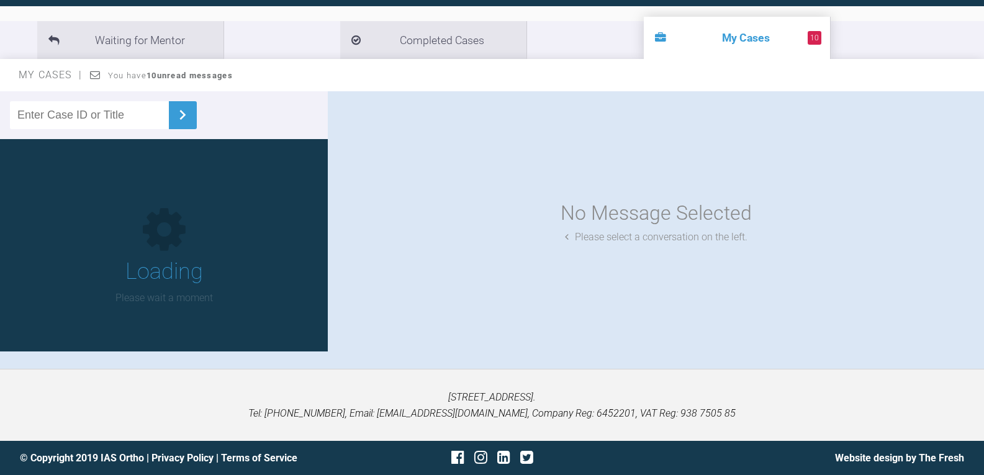
scroll to position [129, 0]
